Goal: Task Accomplishment & Management: Use online tool/utility

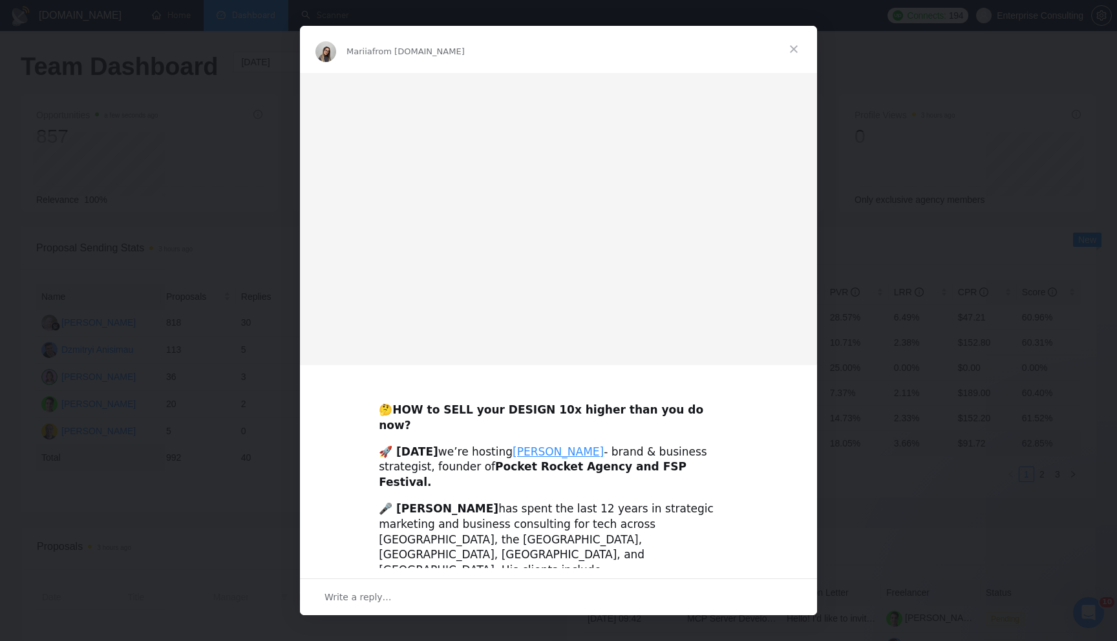
click at [883, 308] on div "Intercom messenger" at bounding box center [558, 320] width 1117 height 641
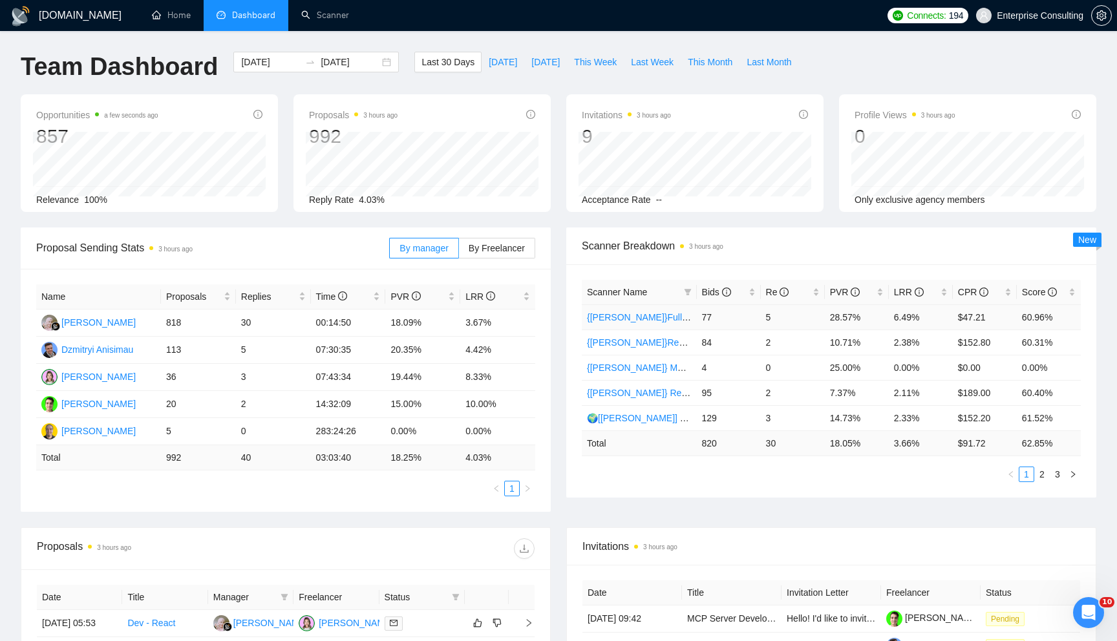
click at [611, 319] on link "{[PERSON_NAME]}Full-stack devs WW (<1 month) - pain point" at bounding box center [714, 317] width 254 height 10
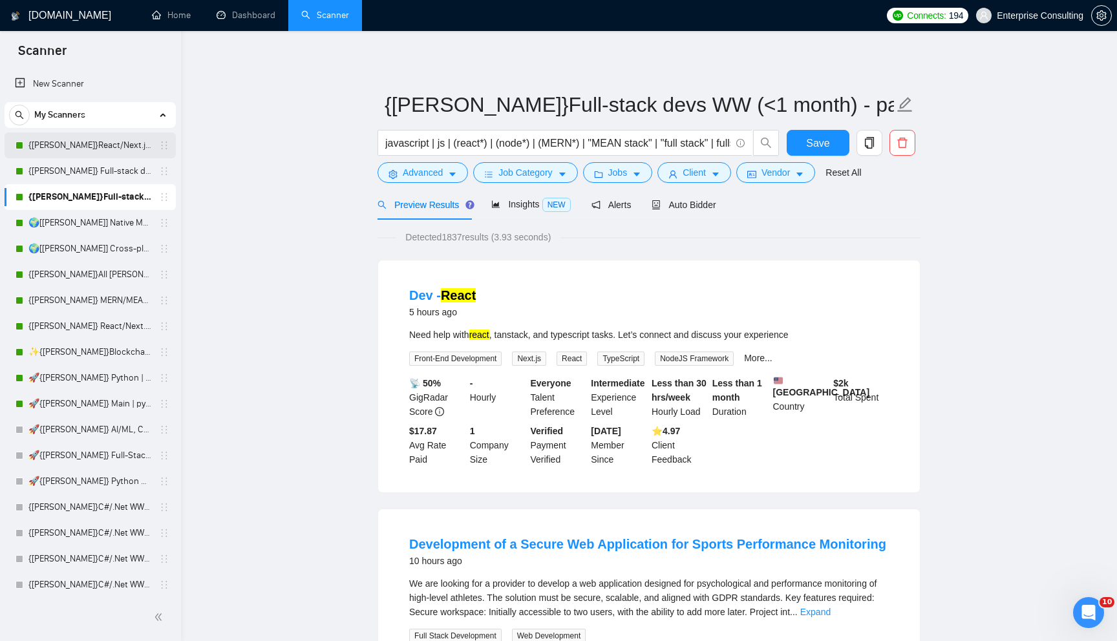
click at [74, 153] on link "{[PERSON_NAME]}React/Next.js/Node.js (Long-term, All Niches)" at bounding box center [89, 145] width 123 height 26
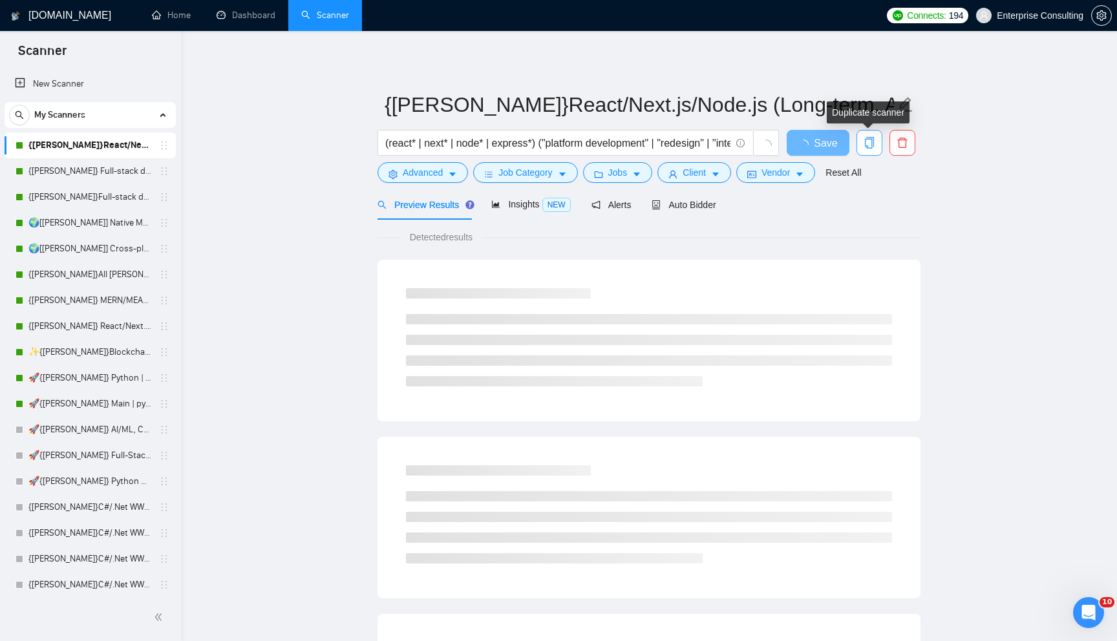
click at [866, 147] on icon "copy" at bounding box center [869, 143] width 9 height 12
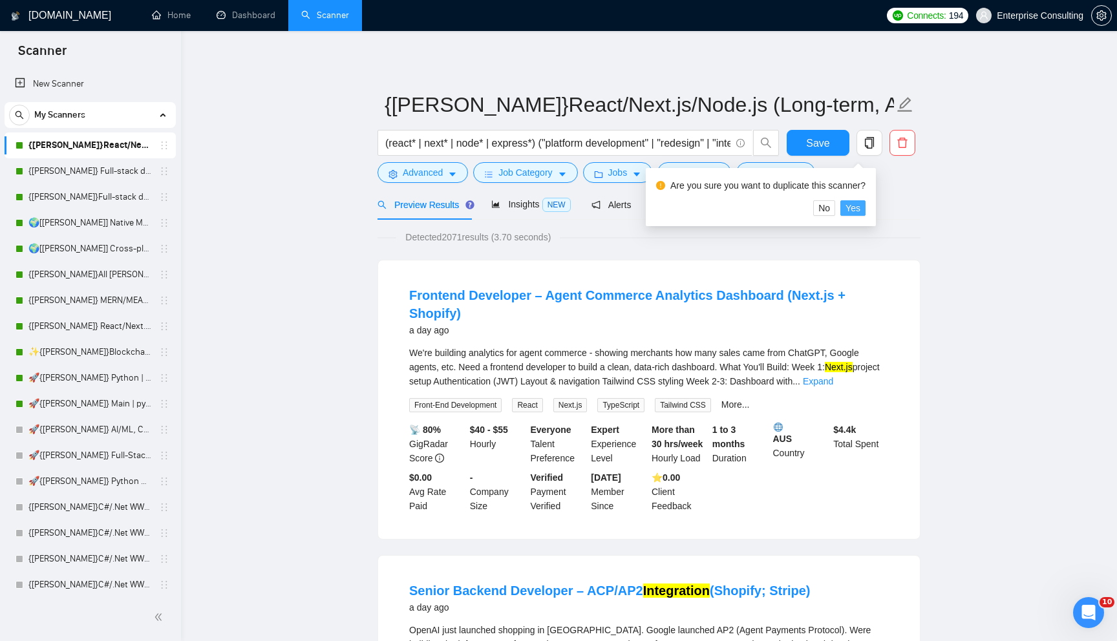
click at [855, 209] on span "Yes" at bounding box center [852, 208] width 15 height 14
